Goal: Complete application form

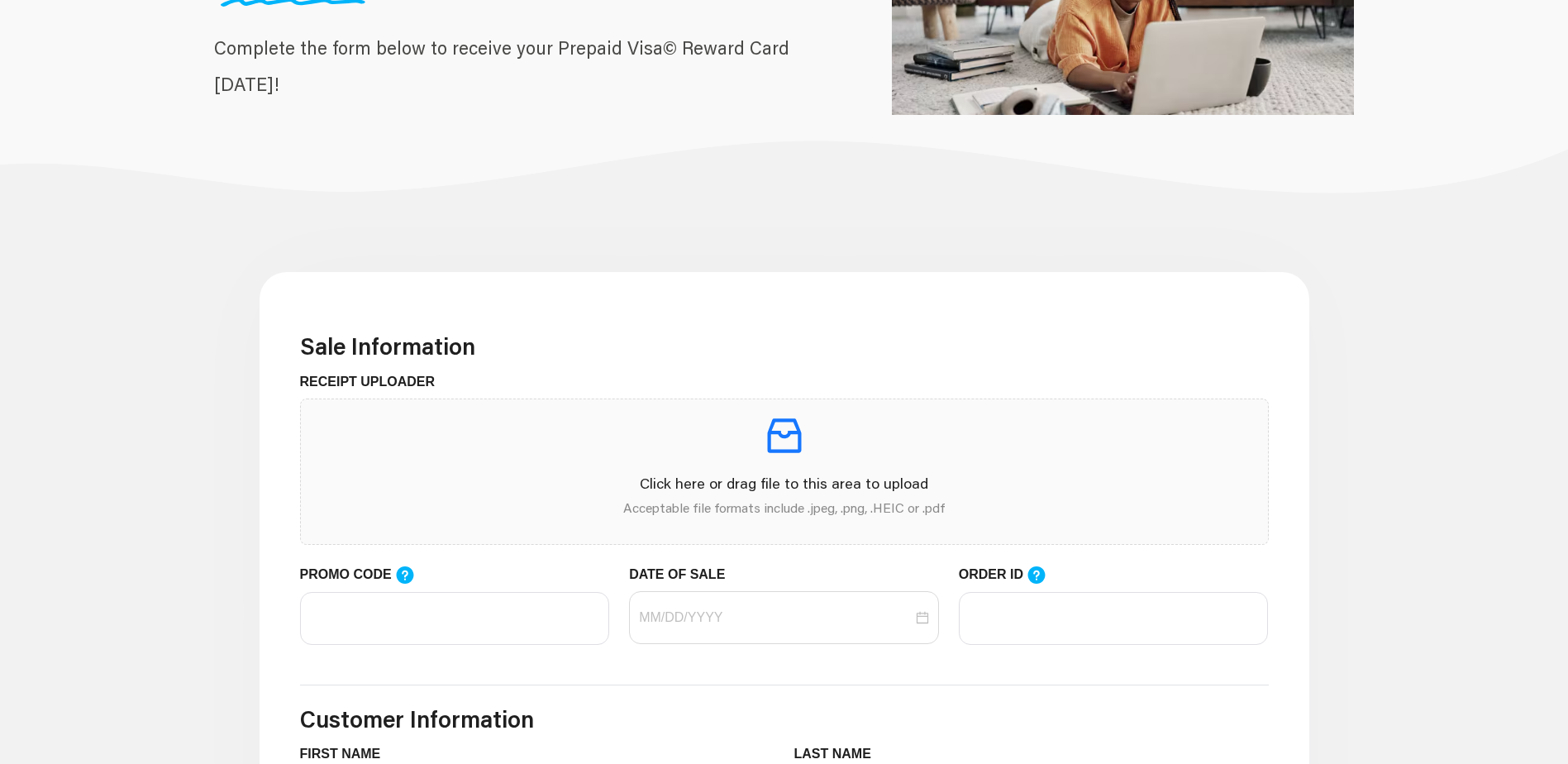
scroll to position [248, 0]
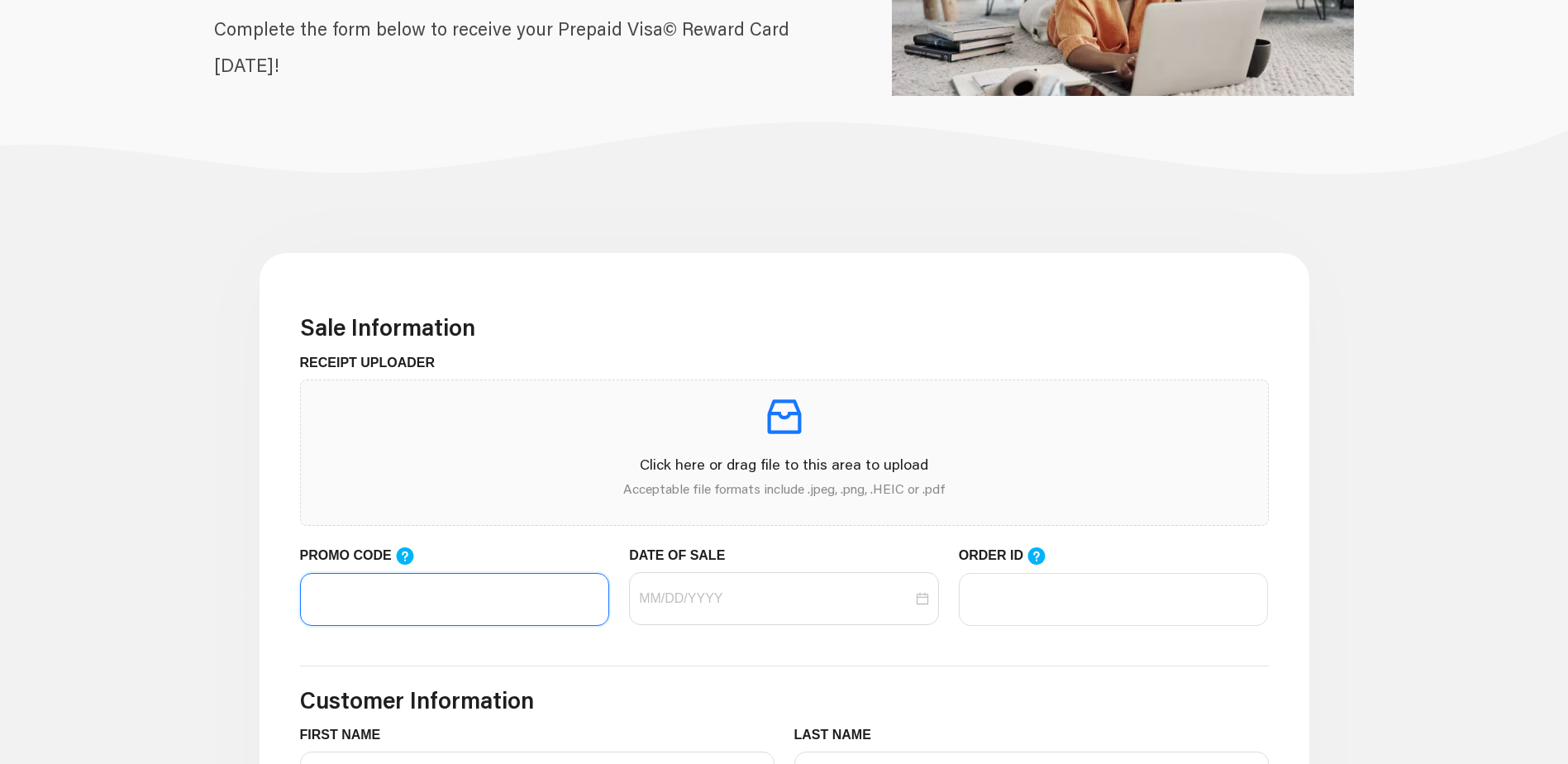
click at [506, 603] on input "PROMO CODE" at bounding box center [454, 599] width 310 height 52
type input "LIFEMART20"
type input "[PERSON_NAME]"
type input "Tower"
click at [924, 605] on div at bounding box center [784, 599] width 290 height 20
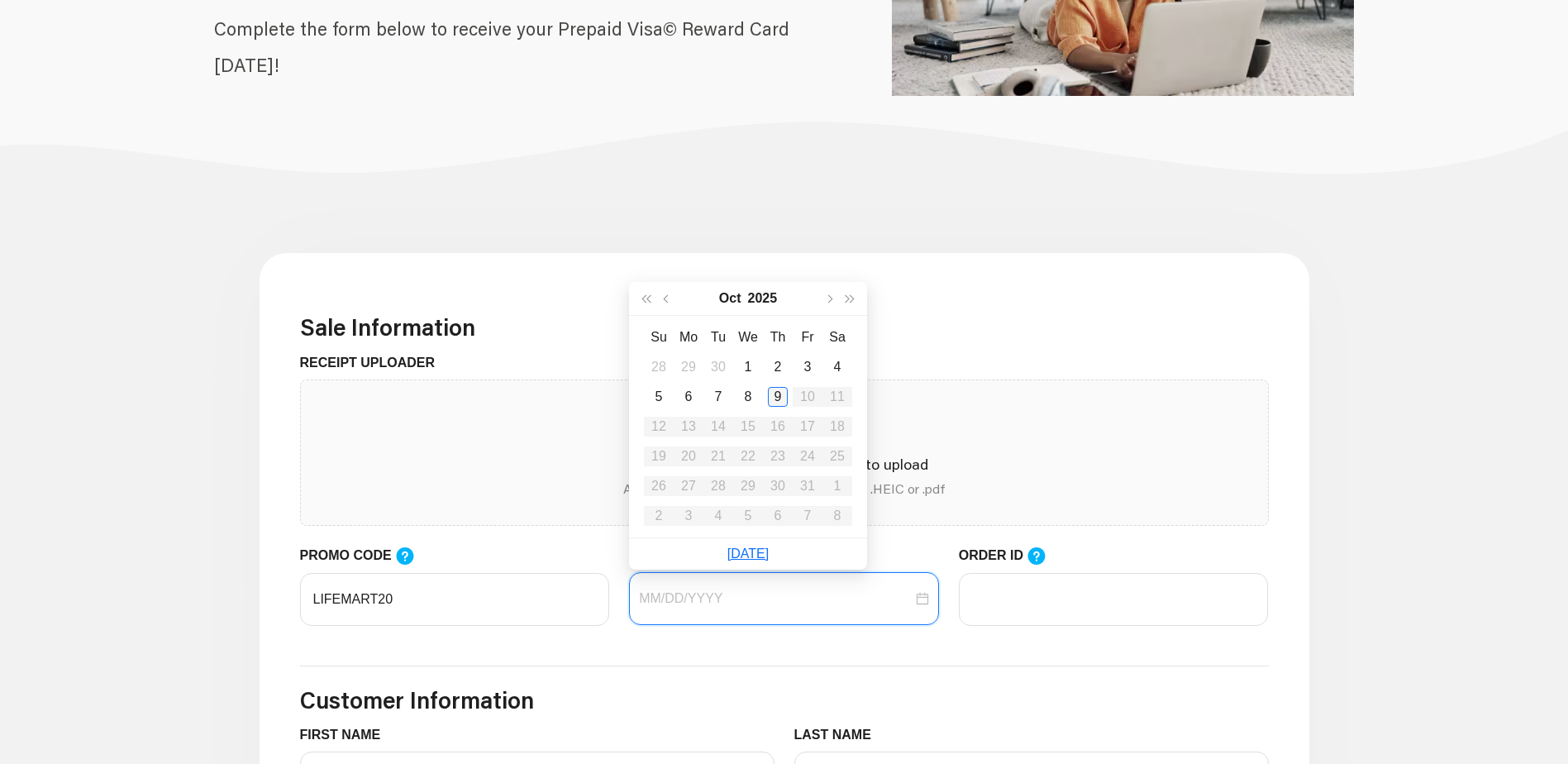
type input "[DATE]"
click at [775, 400] on div "9" at bounding box center [778, 397] width 20 height 20
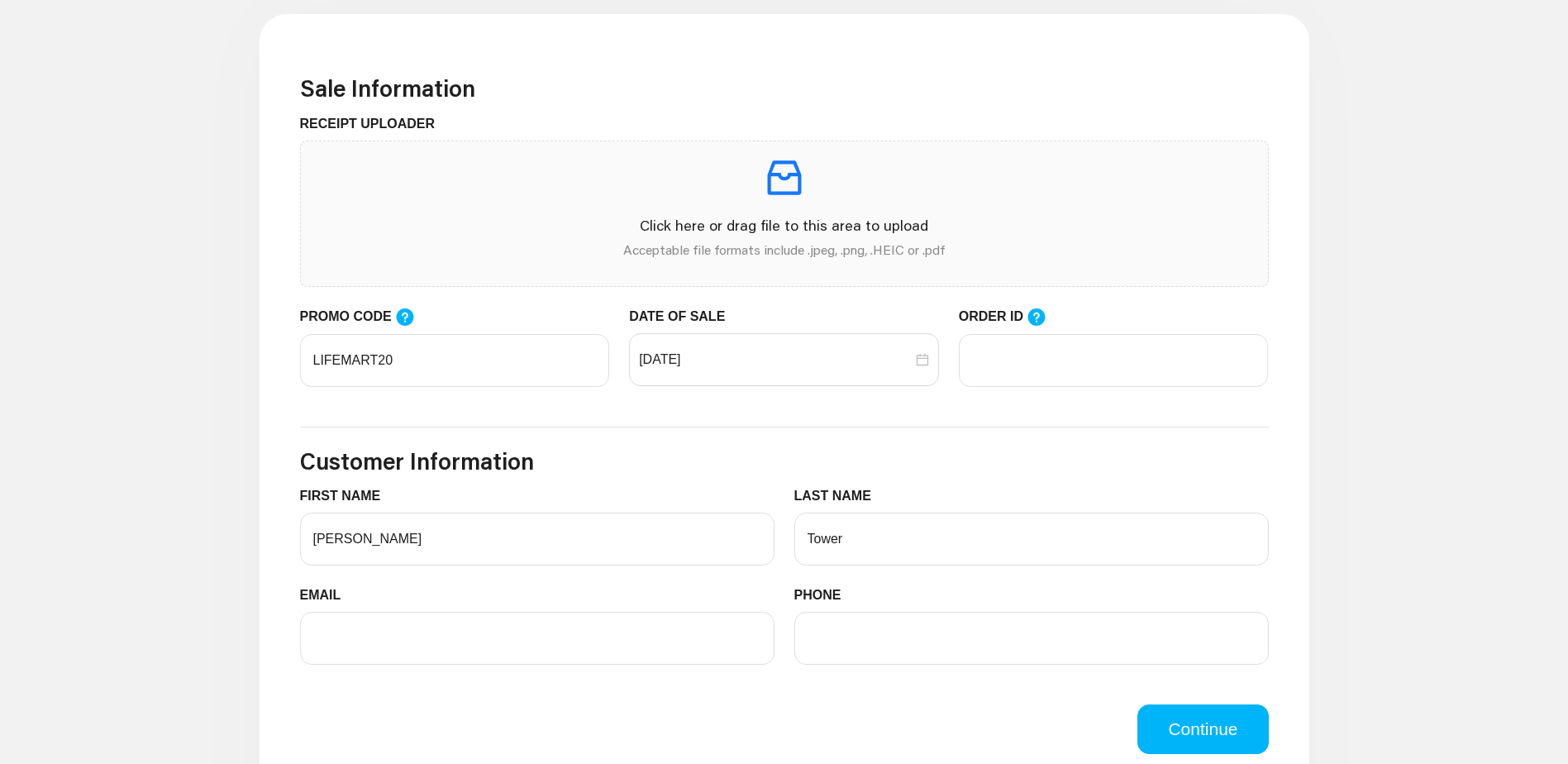
scroll to position [496, 0]
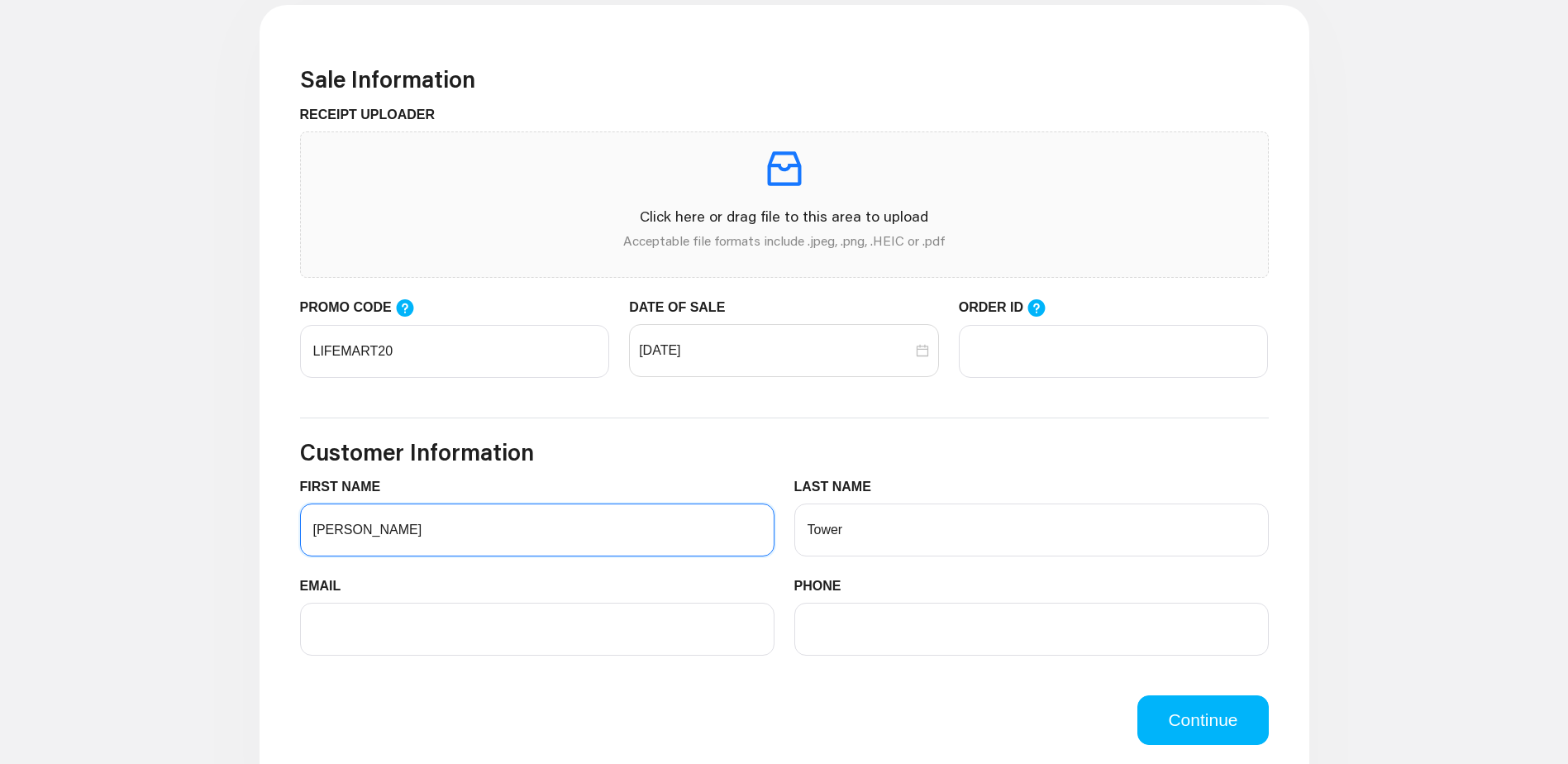
click at [537, 533] on input "[PERSON_NAME]" at bounding box center [537, 529] width 475 height 52
drag, startPoint x: 534, startPoint y: 540, endPoint x: 308, endPoint y: 552, distance: 226.3
click at [308, 552] on input "[PERSON_NAME]" at bounding box center [537, 529] width 475 height 52
type input "[PERSON_NAME]"
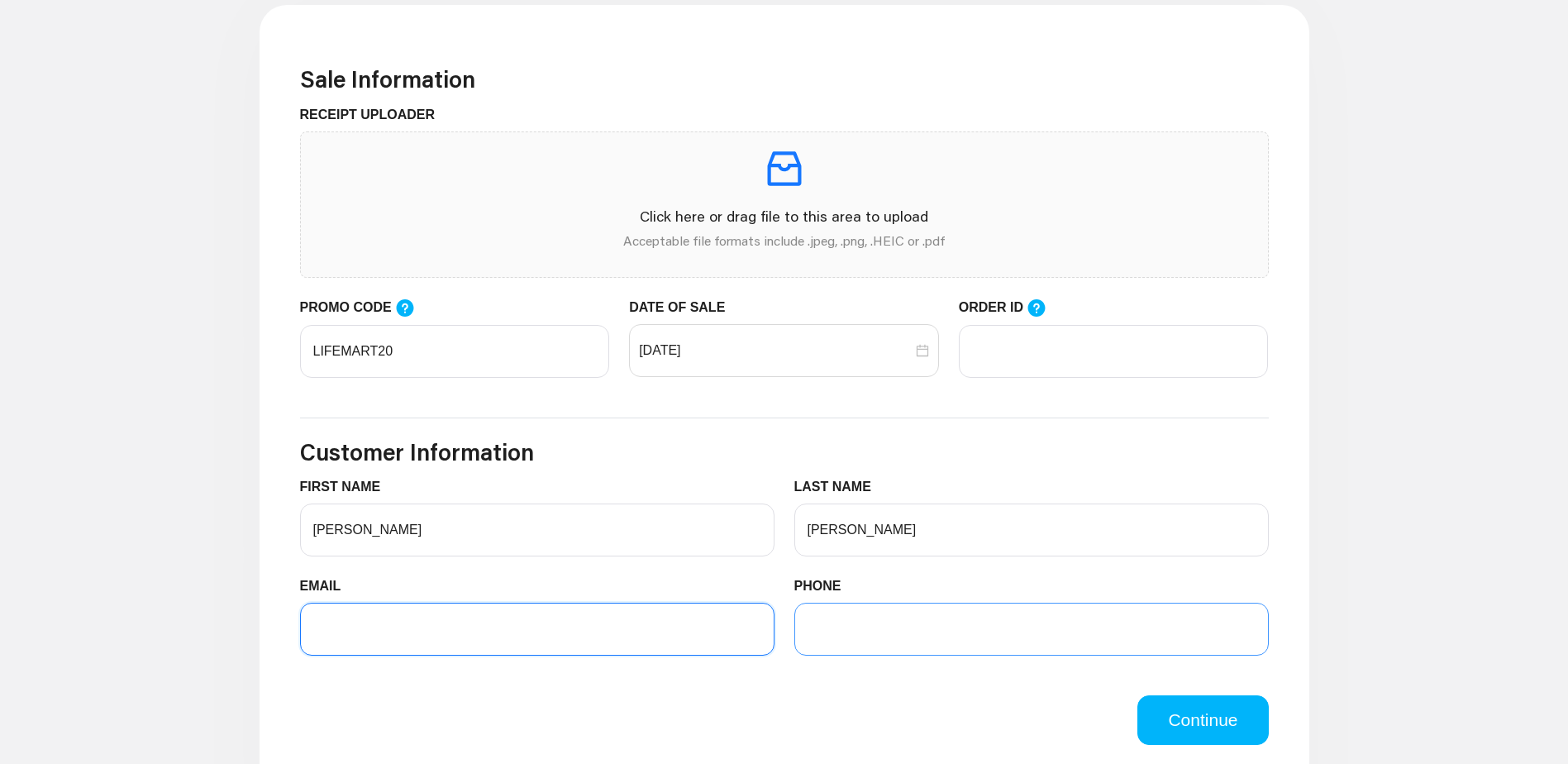
type input "[EMAIL_ADDRESS][DOMAIN_NAME]"
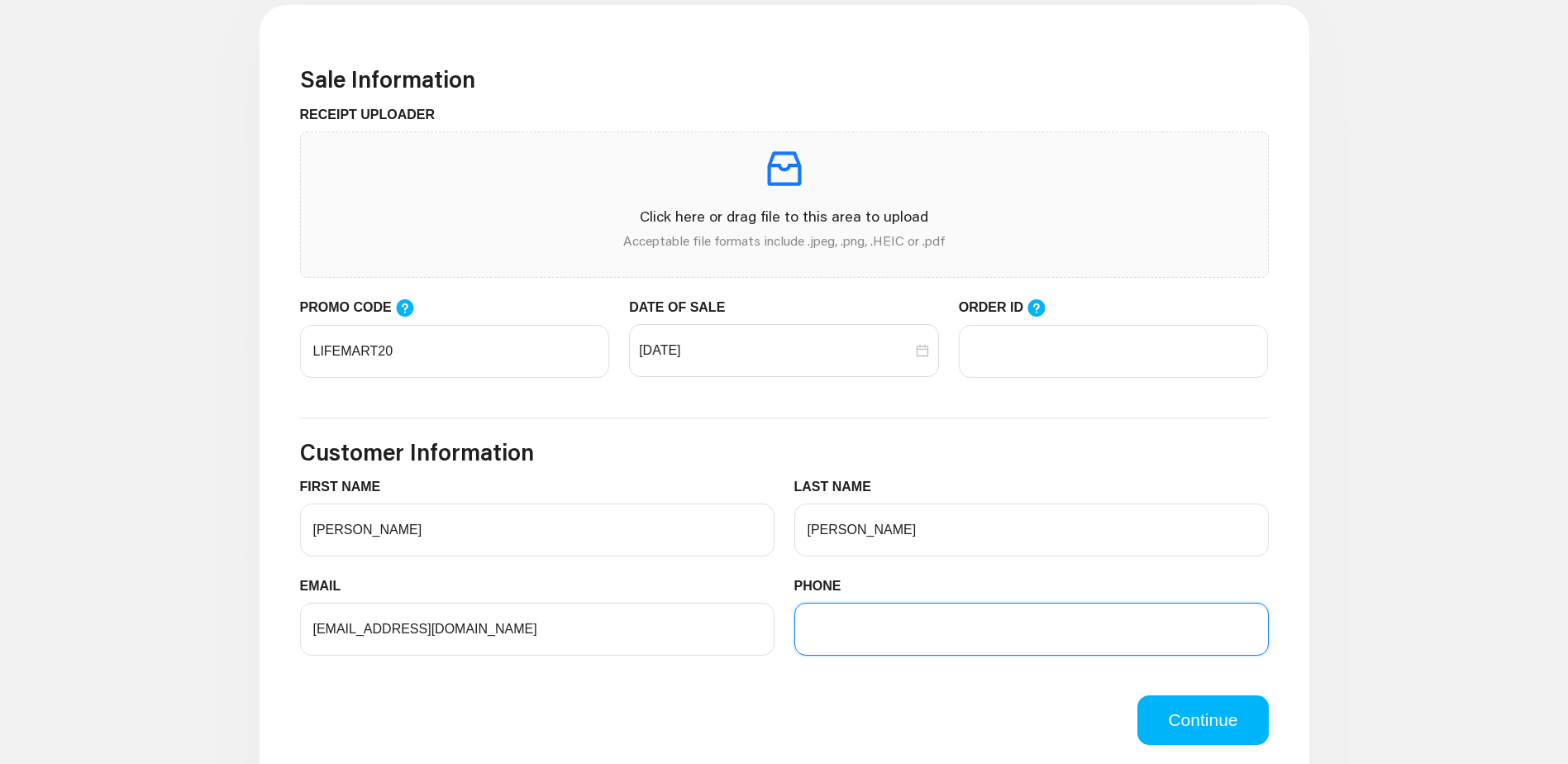
type input "7143218262"
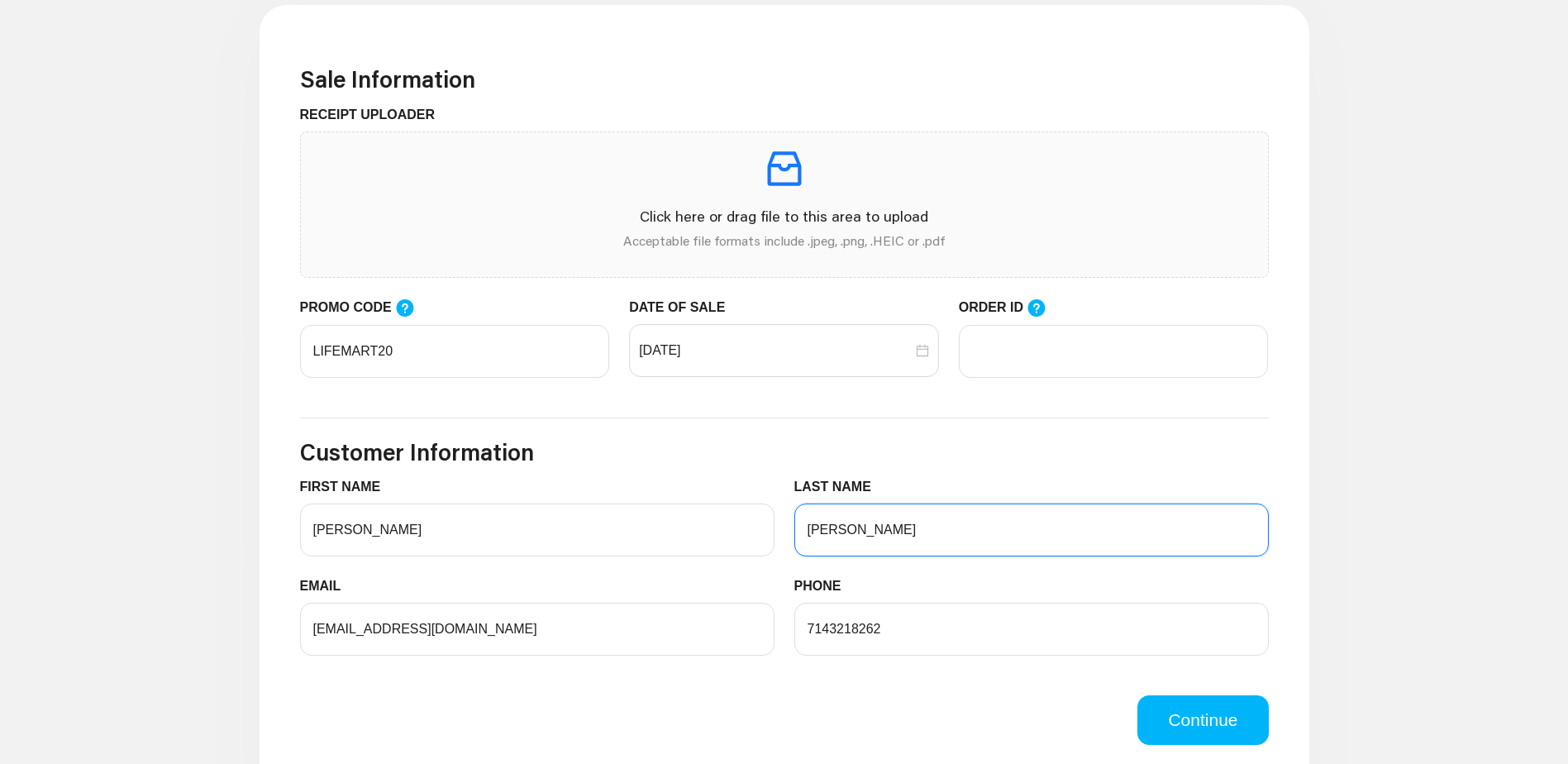
type input "[PERSON_NAME]"
click at [1085, 339] on input "ORDER ID" at bounding box center [1113, 350] width 310 height 52
type input "104402823"
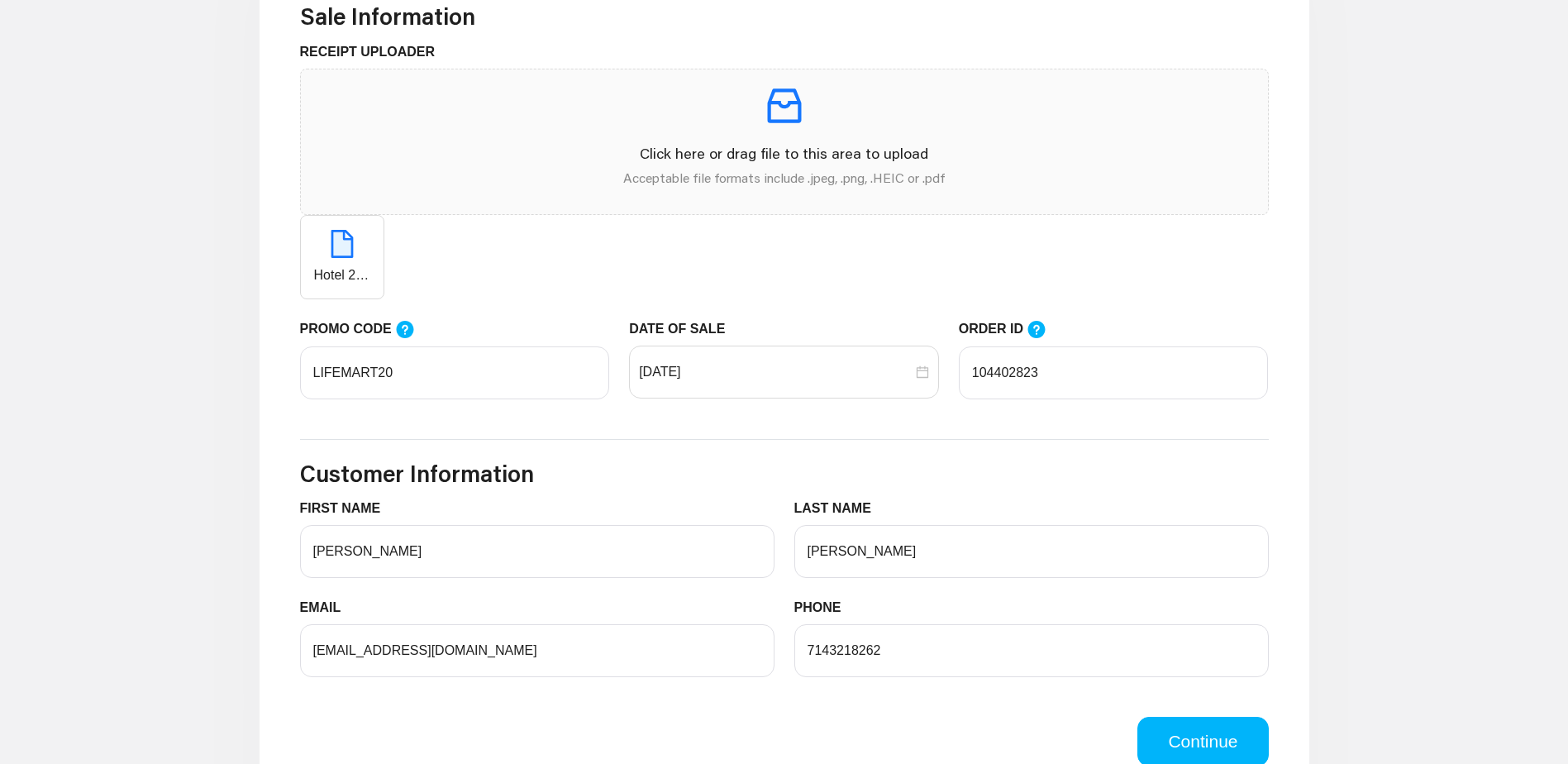
scroll to position [827, 0]
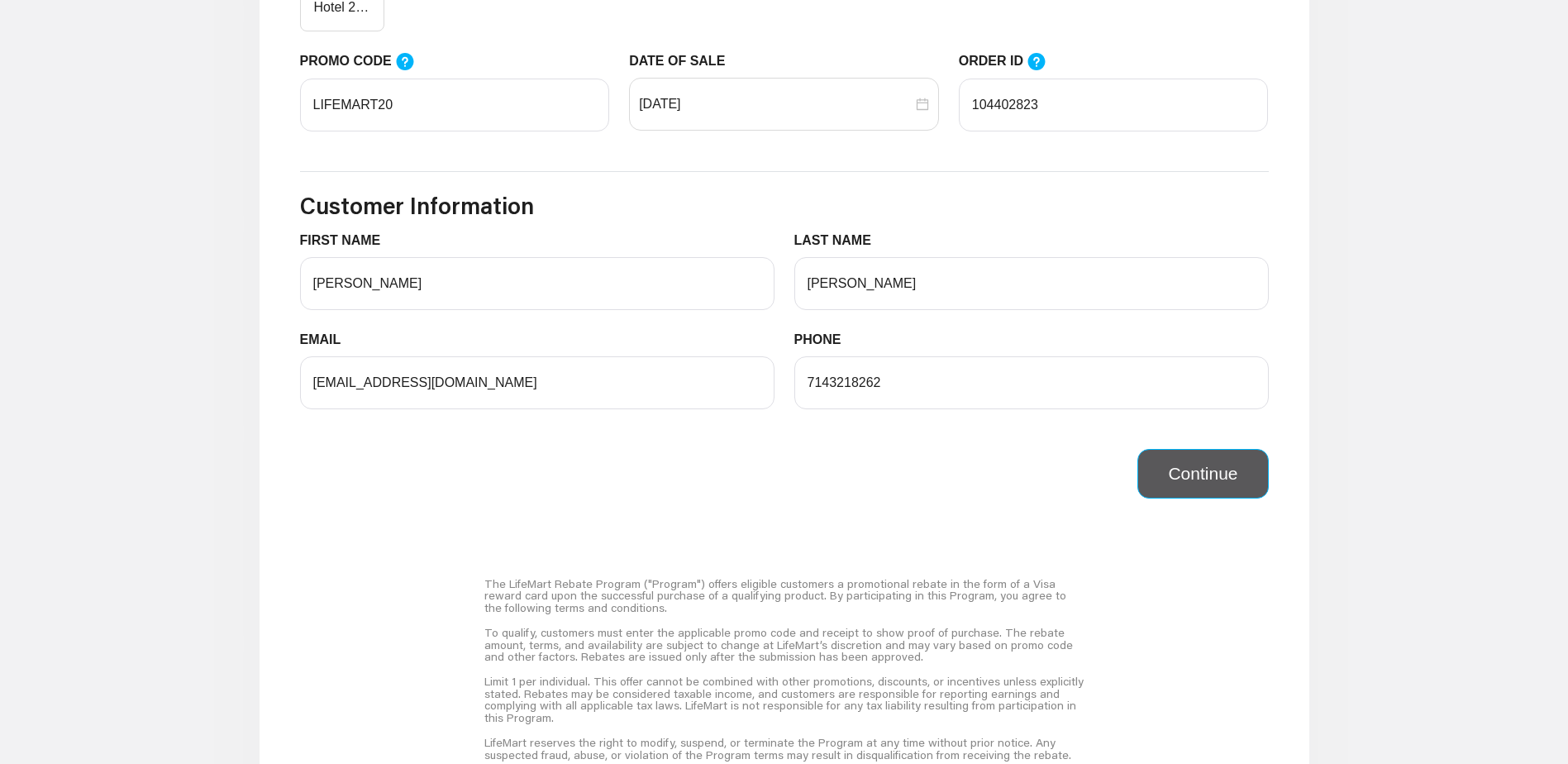
click at [1207, 496] on button "Continue" at bounding box center [1203, 474] width 131 height 49
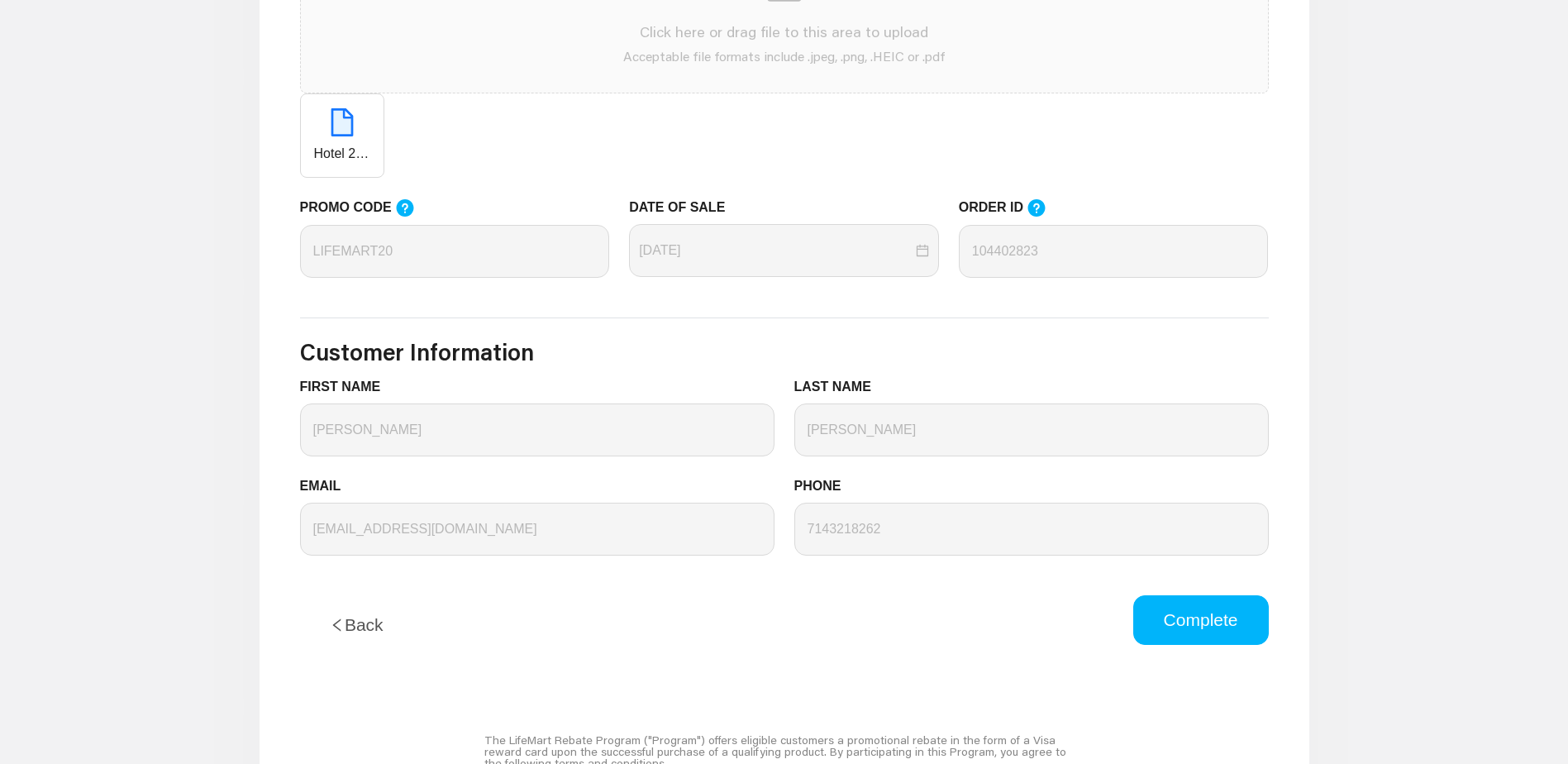
scroll to position [579, 0]
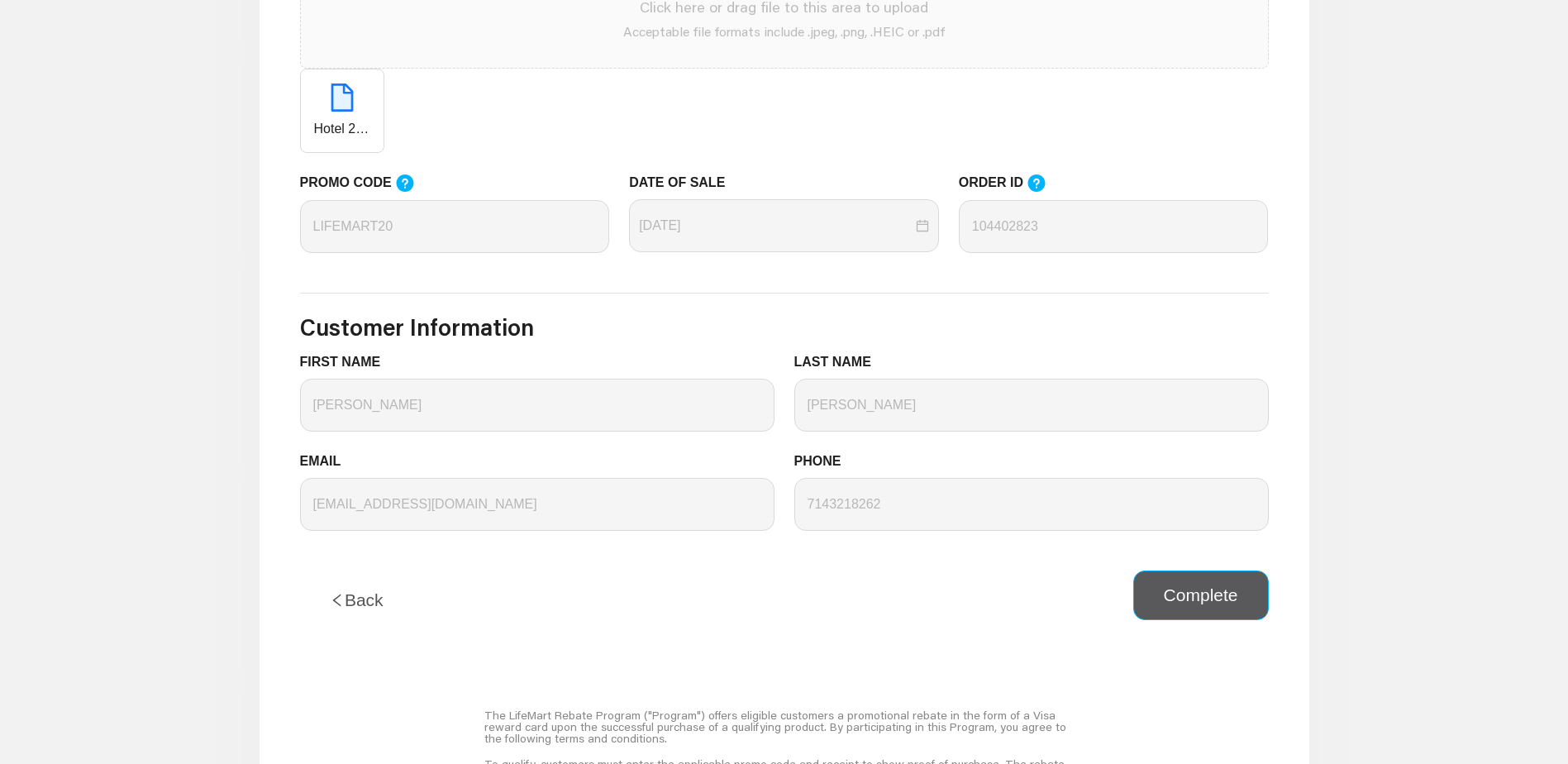
click at [1217, 597] on button "Complete" at bounding box center [1201, 596] width 136 height 49
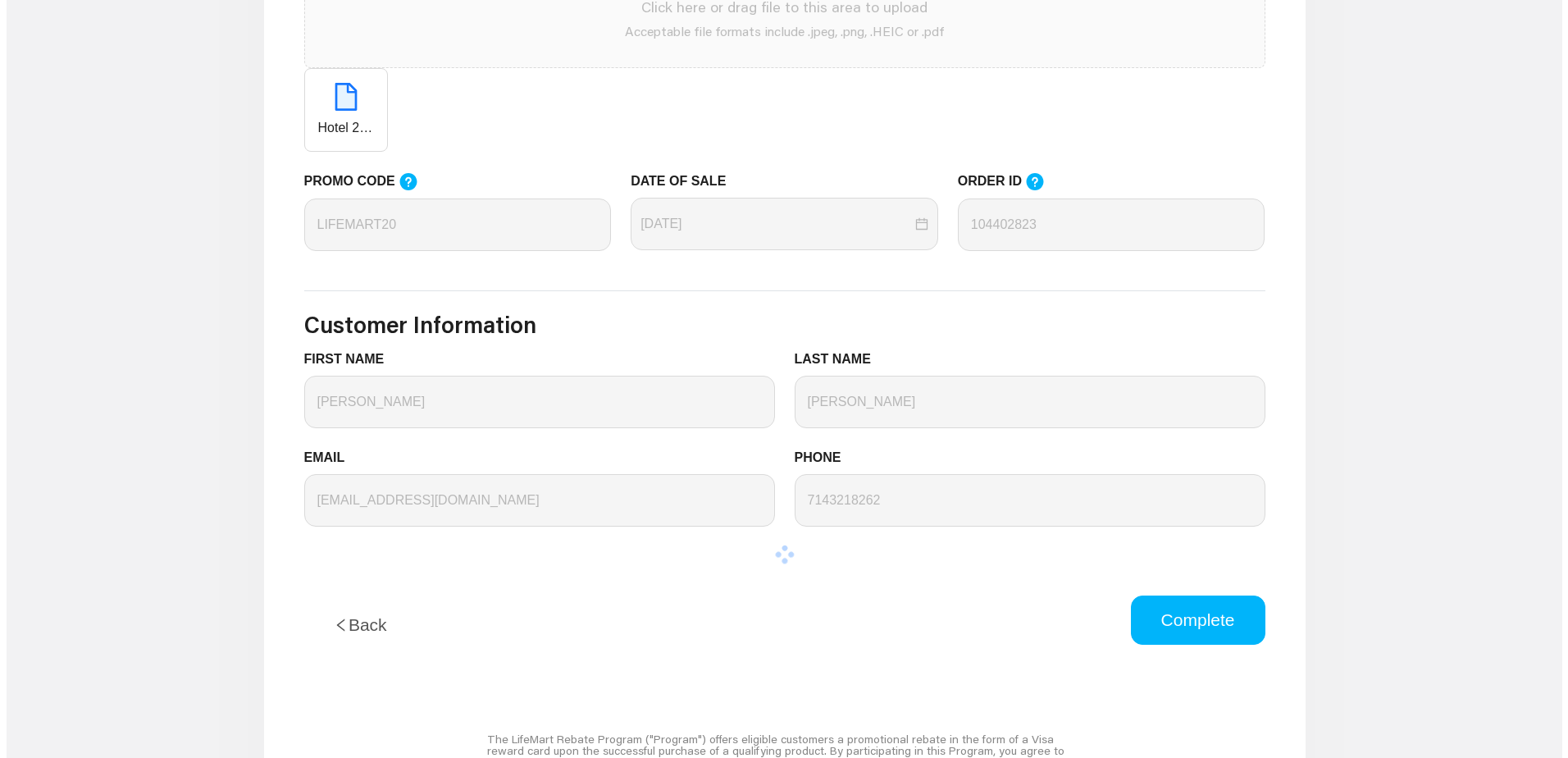
scroll to position [0, 0]
